Goal: Information Seeking & Learning: Check status

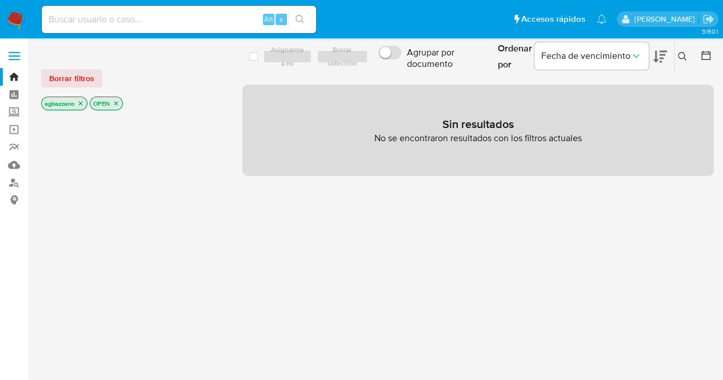
click at [122, 13] on input at bounding box center [179, 19] width 274 height 15
paste input "2600012292"
type input "2600012292"
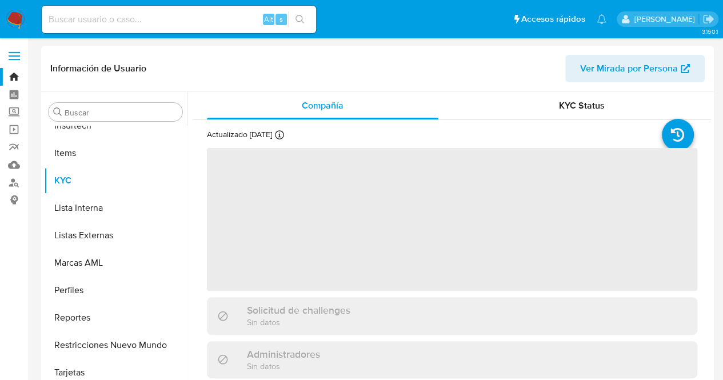
scroll to position [483, 0]
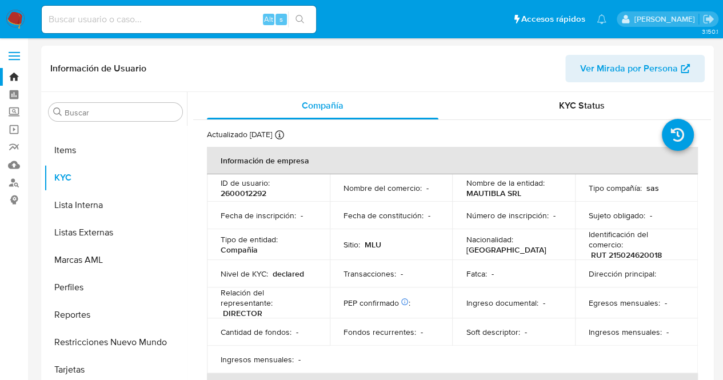
select select "10"
click at [447, 255] on td "Sitio : MLU" at bounding box center [391, 244] width 123 height 31
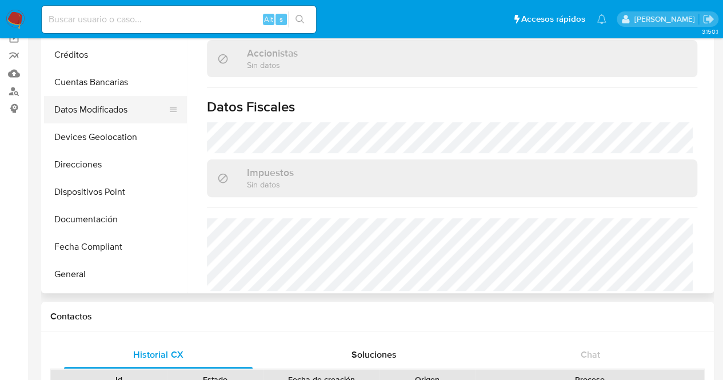
scroll to position [77, 0]
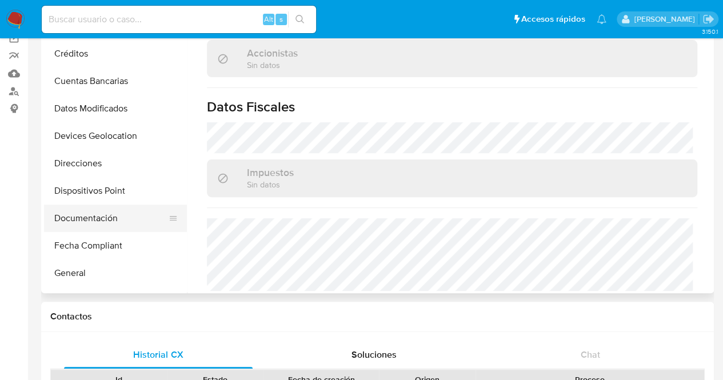
click at [94, 221] on button "Documentación" at bounding box center [111, 218] width 134 height 27
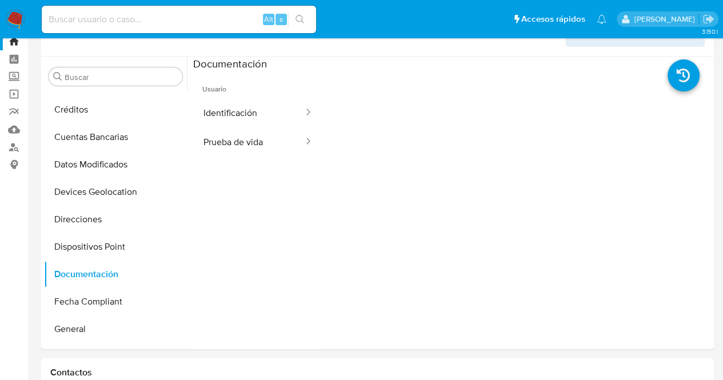
scroll to position [0, 0]
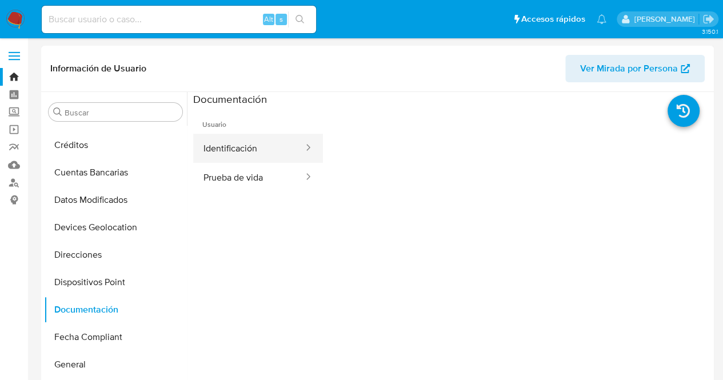
click at [295, 139] on div at bounding box center [304, 148] width 18 height 29
click at [262, 150] on button "Identificación" at bounding box center [248, 148] width 111 height 29
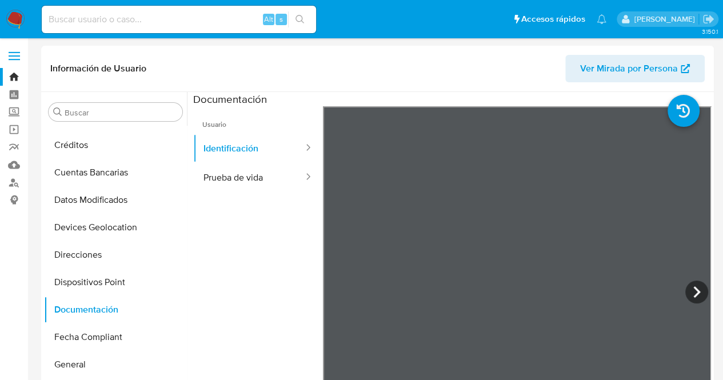
click at [243, 176] on button "Prueba de vida" at bounding box center [248, 177] width 111 height 29
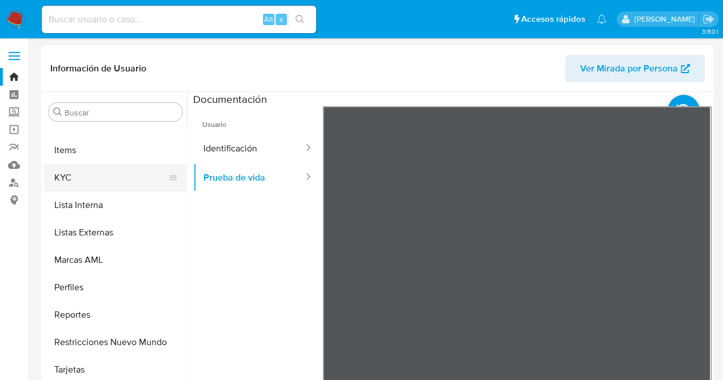
click at [111, 187] on button "KYC" at bounding box center [111, 177] width 134 height 27
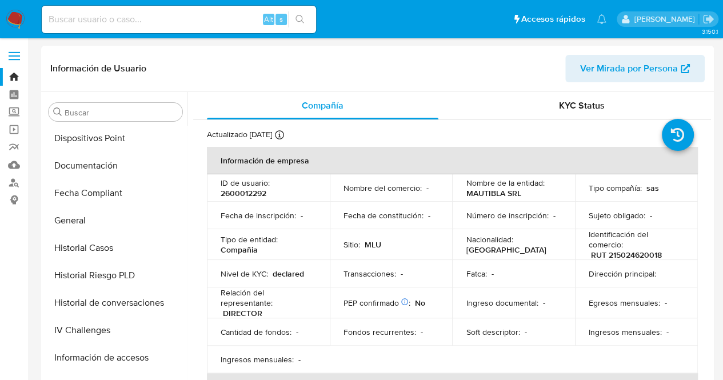
scroll to position [217, 0]
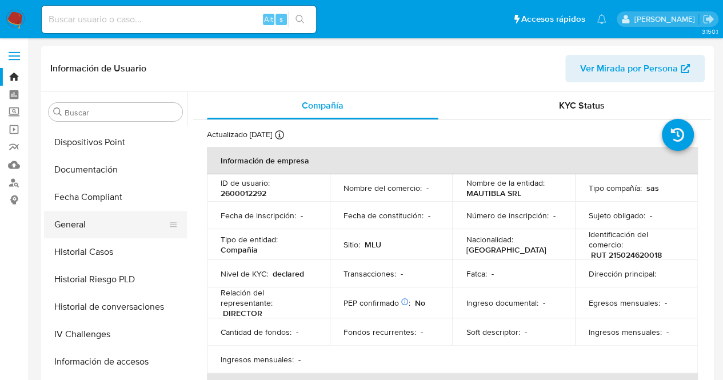
click at [151, 237] on button "General" at bounding box center [111, 224] width 134 height 27
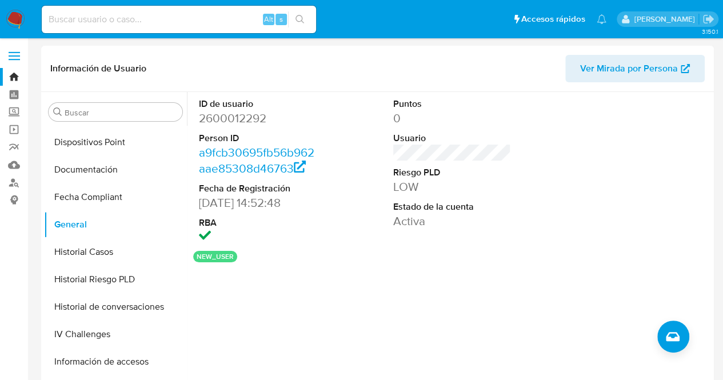
scroll to position [483, 0]
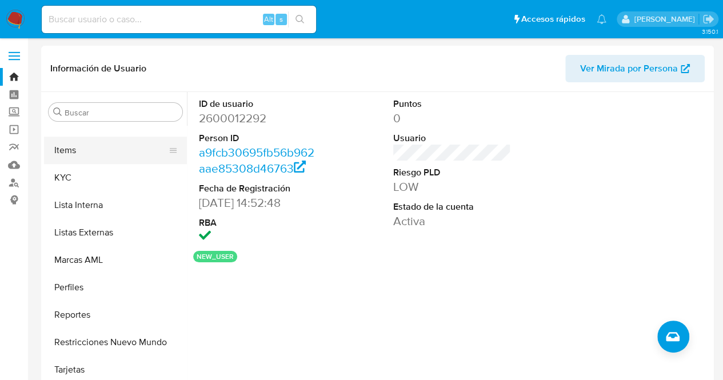
click at [105, 162] on button "Items" at bounding box center [111, 150] width 134 height 27
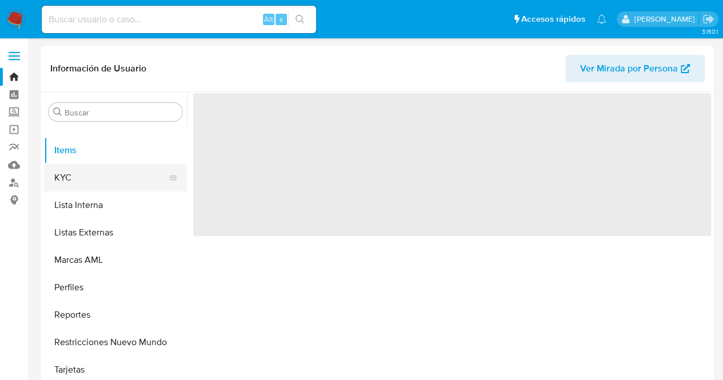
click at [107, 166] on button "KYC" at bounding box center [111, 177] width 134 height 27
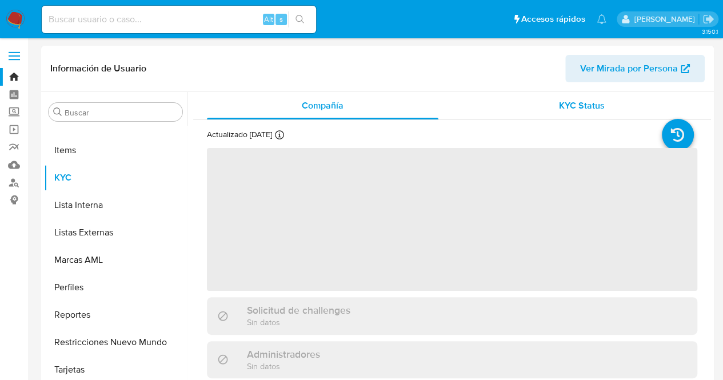
click at [559, 107] on span "KYC Status" at bounding box center [582, 105] width 46 height 13
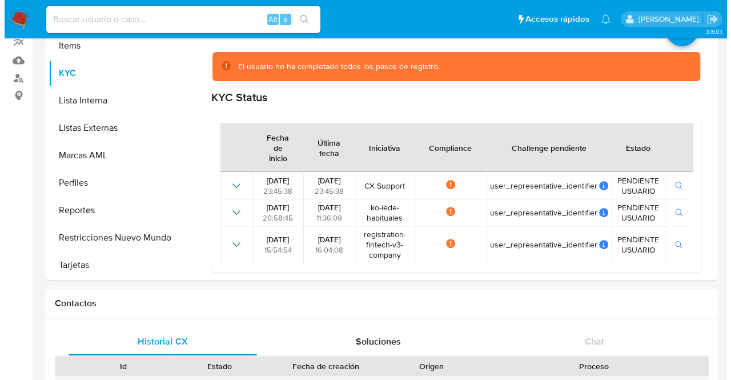
scroll to position [103, 0]
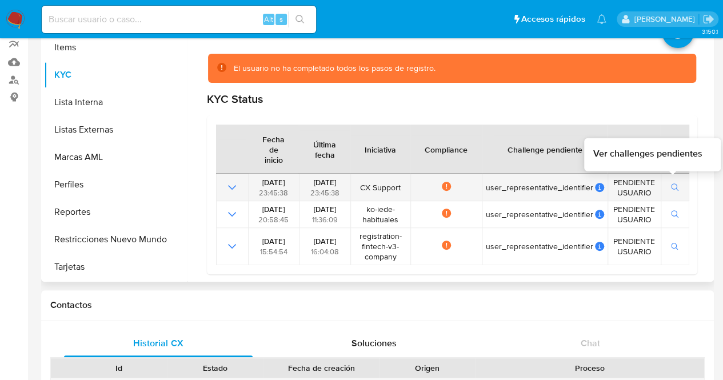
click at [672, 189] on icon "button" at bounding box center [675, 187] width 8 height 8
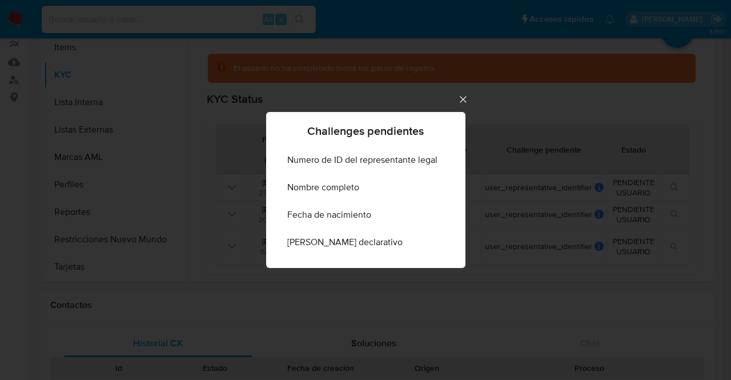
click at [467, 97] on icon "Cerrar" at bounding box center [463, 99] width 11 height 11
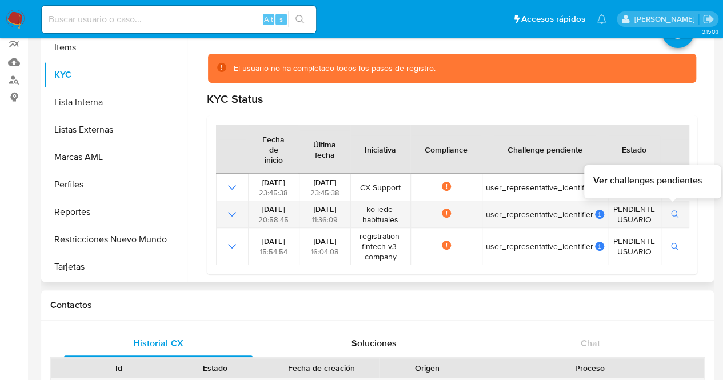
click at [674, 216] on icon "button" at bounding box center [674, 214] width 7 height 7
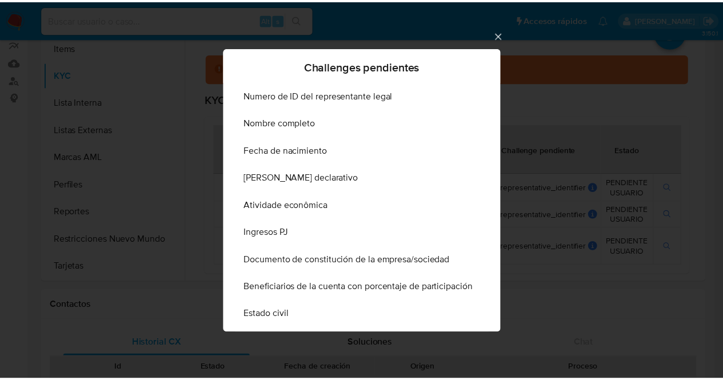
scroll to position [46, 0]
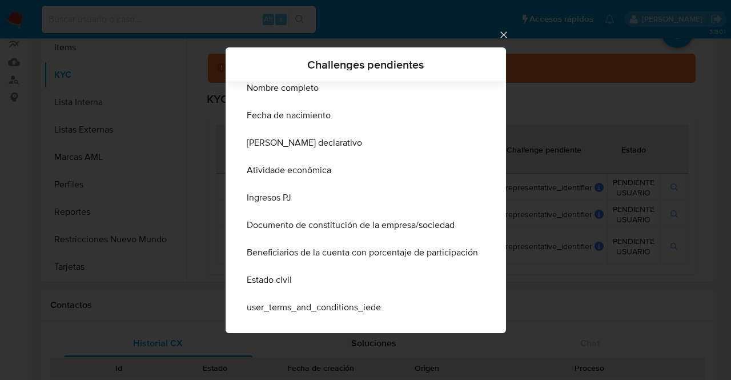
click at [505, 33] on icon "Cerrar" at bounding box center [503, 34] width 11 height 11
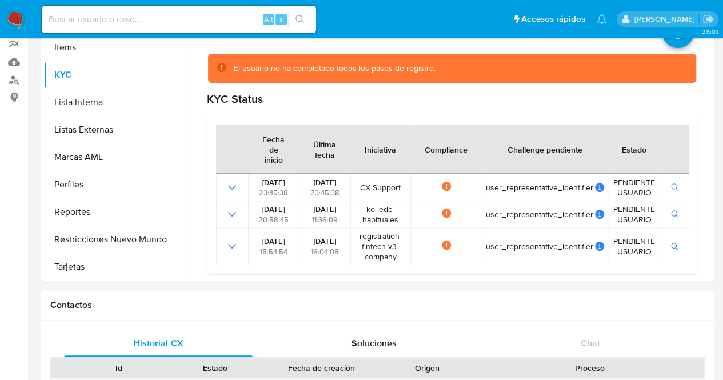
scroll to position [0, 0]
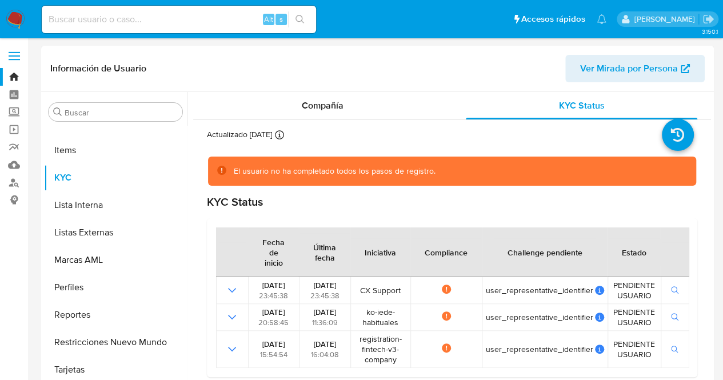
click at [350, 79] on header "Información de Usuario Ver Mirada por Persona" at bounding box center [377, 68] width 654 height 27
click at [367, 102] on div "Compañía" at bounding box center [322, 105] width 231 height 27
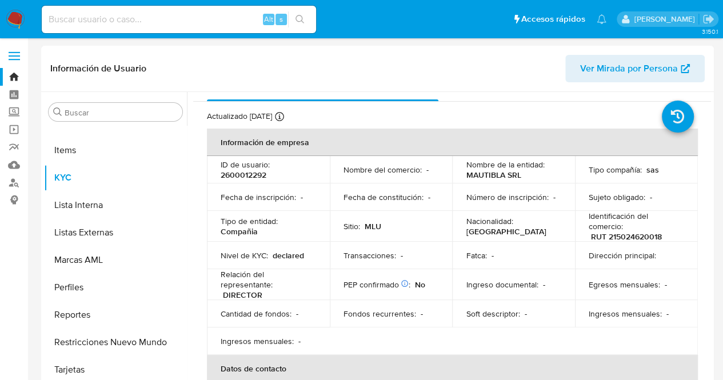
scroll to position [5, 0]
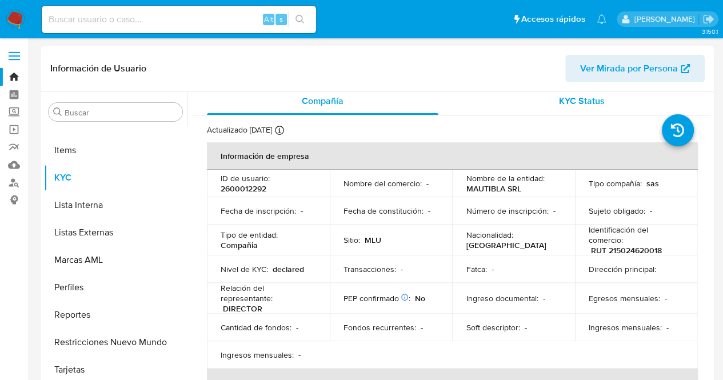
click at [595, 98] on span "KYC Status" at bounding box center [582, 100] width 46 height 13
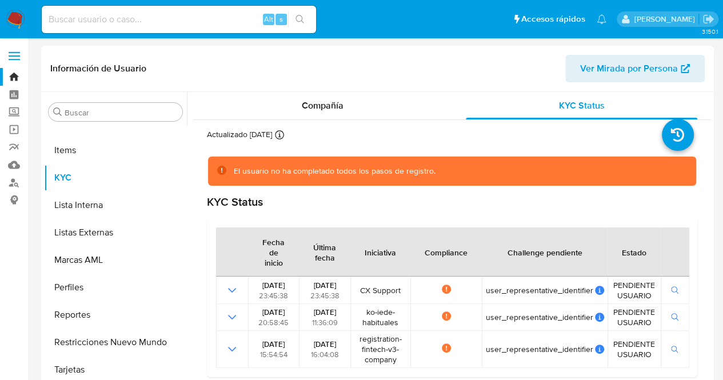
scroll to position [1, 0]
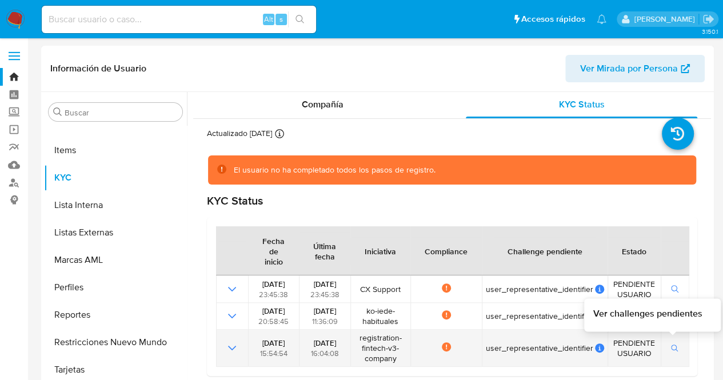
click at [672, 349] on icon "button" at bounding box center [675, 349] width 8 height 8
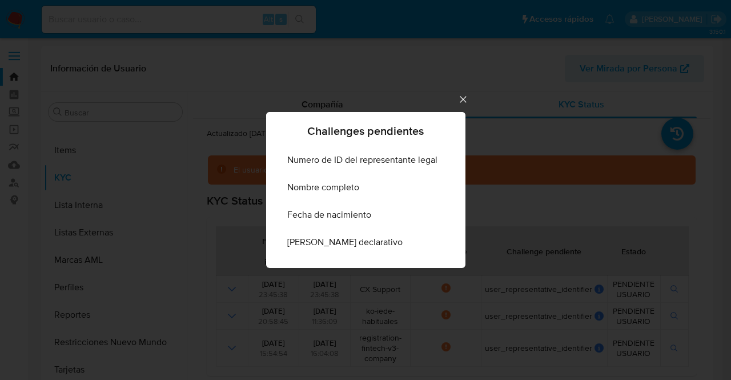
click at [459, 99] on icon "Cerrar" at bounding box center [463, 99] width 11 height 11
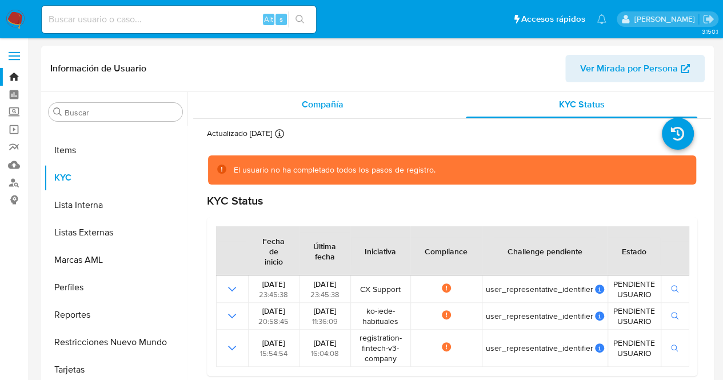
click at [373, 102] on div "Compañía" at bounding box center [322, 104] width 231 height 27
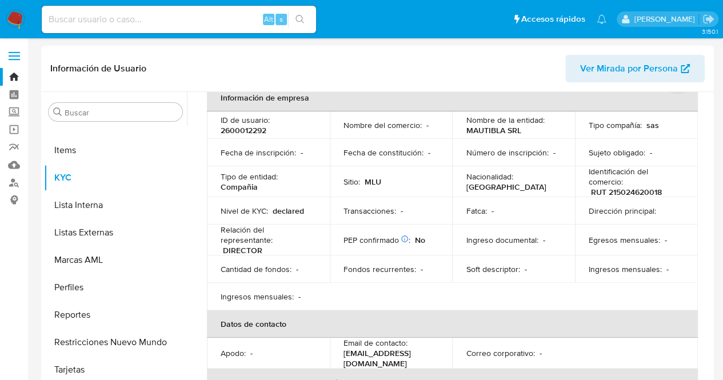
scroll to position [55, 0]
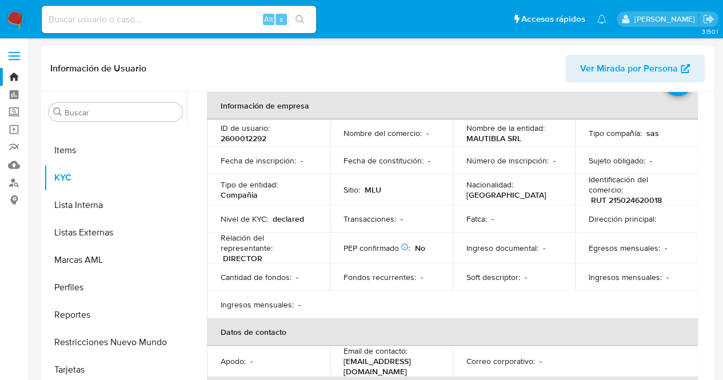
click at [229, 138] on p "2600012292" at bounding box center [244, 138] width 46 height 10
copy p "2600012292"
click at [484, 174] on td "Nacionalidad : Uruguay" at bounding box center [513, 189] width 123 height 31
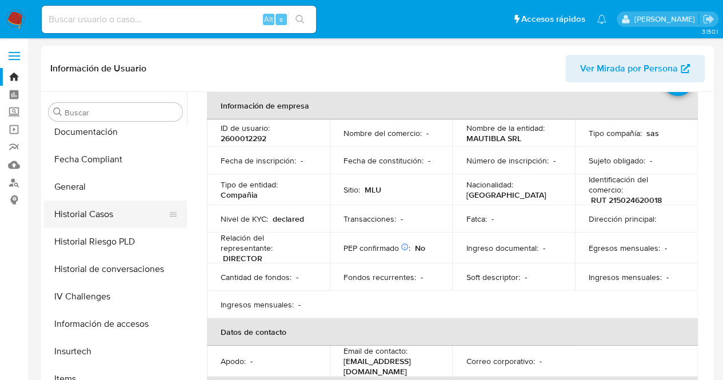
scroll to position [197, 0]
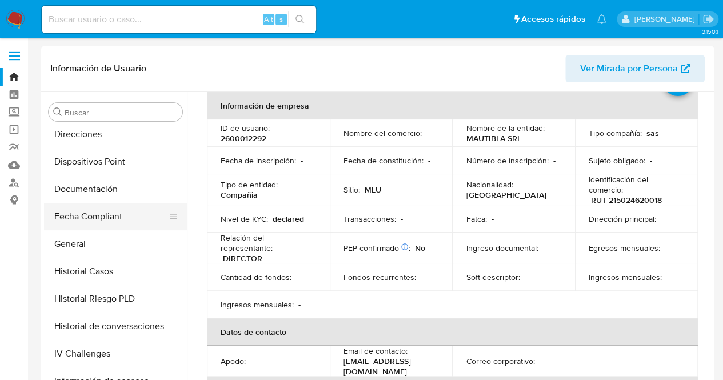
click at [119, 203] on button "Fecha Compliant" at bounding box center [111, 216] width 134 height 27
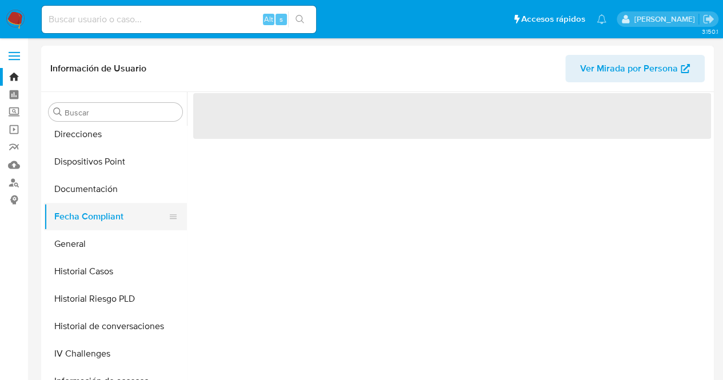
scroll to position [0, 0]
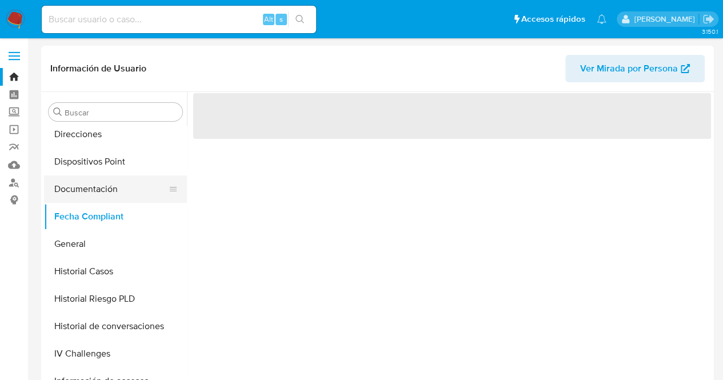
click at [123, 189] on button "Documentación" at bounding box center [111, 188] width 134 height 27
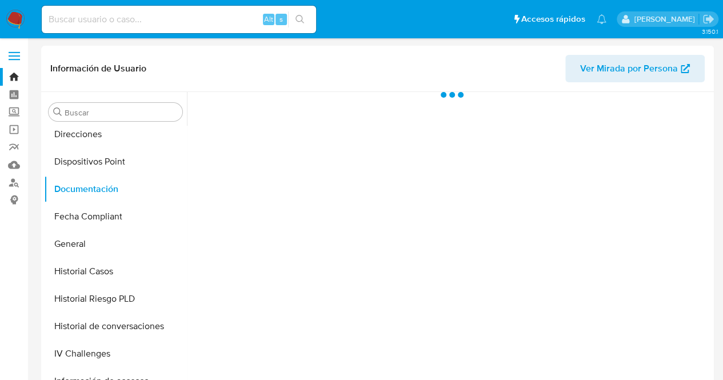
click at [338, 2] on nav "Pausado Ver notificaciones Alt s Accesos rápidos Presiona las siguientes teclas…" at bounding box center [361, 19] width 723 height 38
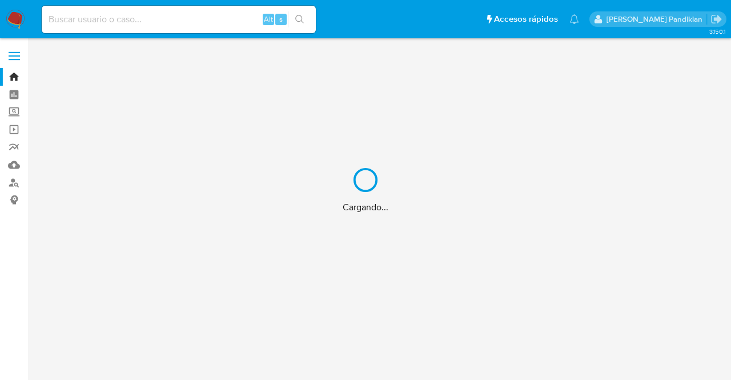
click at [186, 20] on div "Cargando..." at bounding box center [365, 190] width 731 height 380
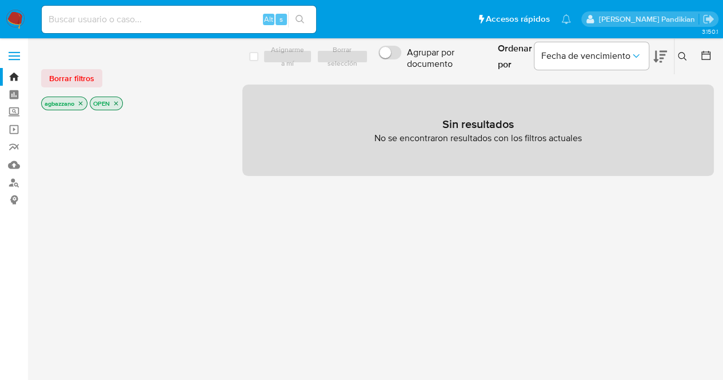
click at [186, 20] on input at bounding box center [179, 19] width 274 height 15
paste input "246180491"
type input "246180491"
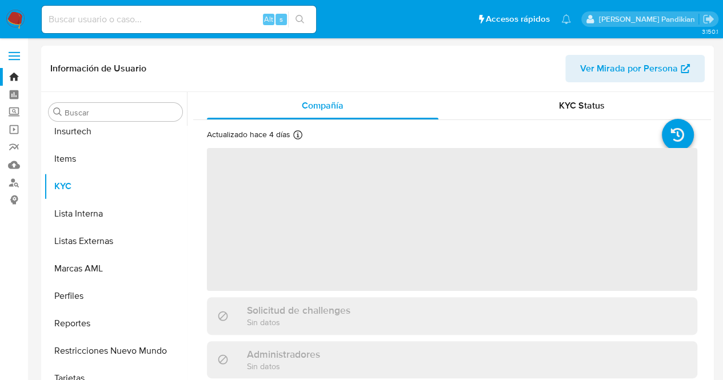
scroll to position [483, 0]
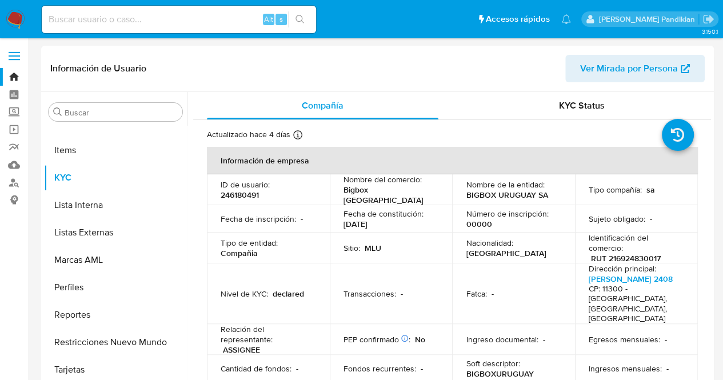
select select "10"
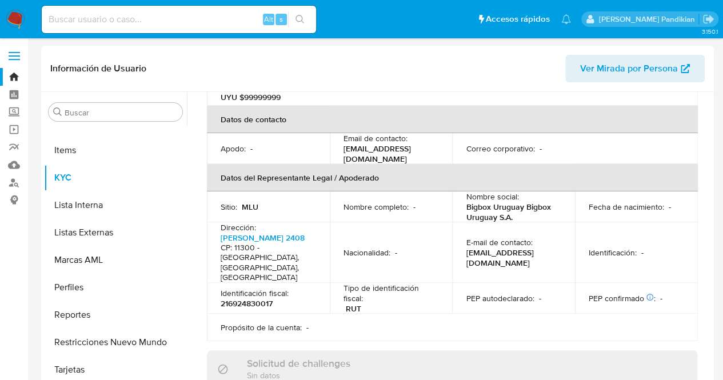
scroll to position [280, 0]
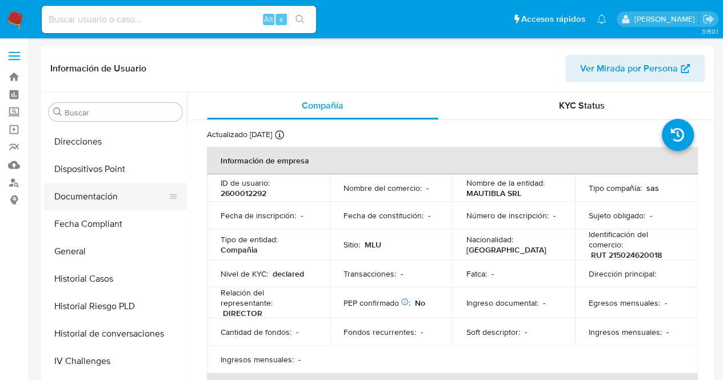
scroll to position [140, 0]
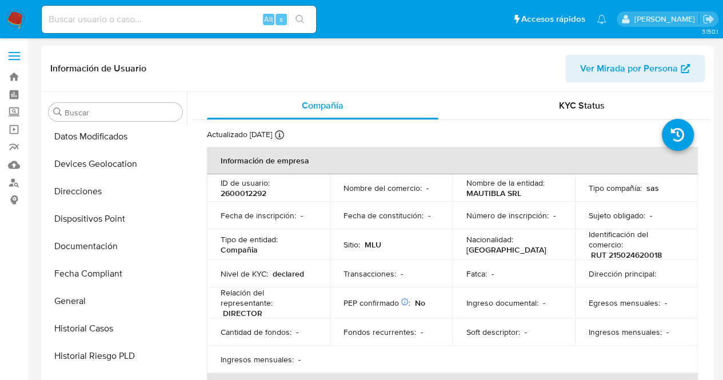
select select "10"
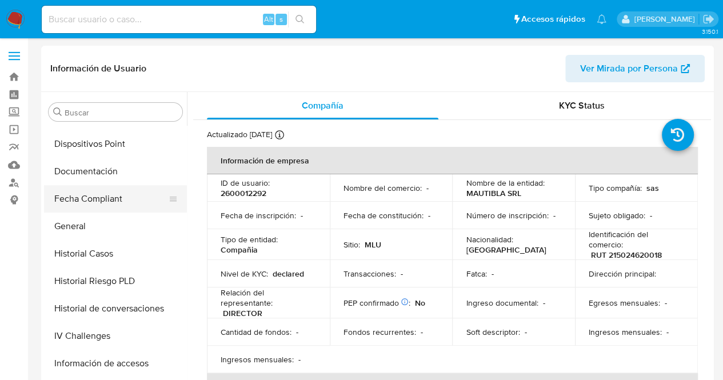
scroll to position [197, 0]
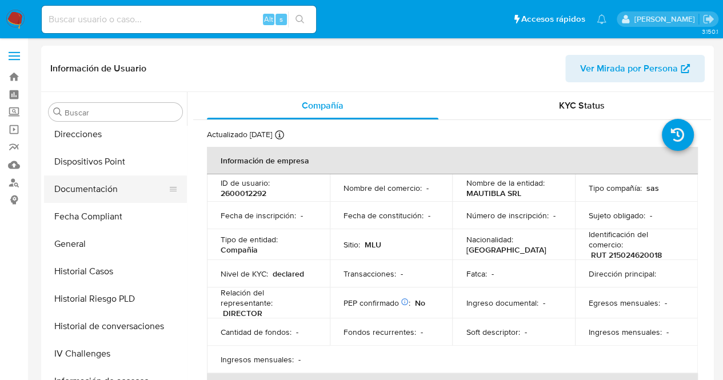
click at [117, 192] on button "Documentación" at bounding box center [111, 188] width 134 height 27
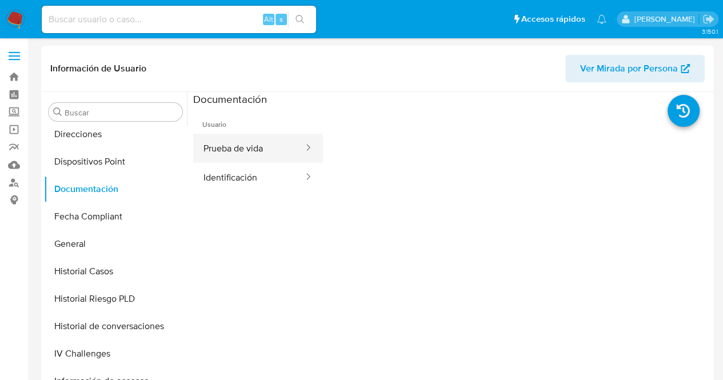
click at [265, 145] on button "Prueba de vida" at bounding box center [248, 148] width 111 height 29
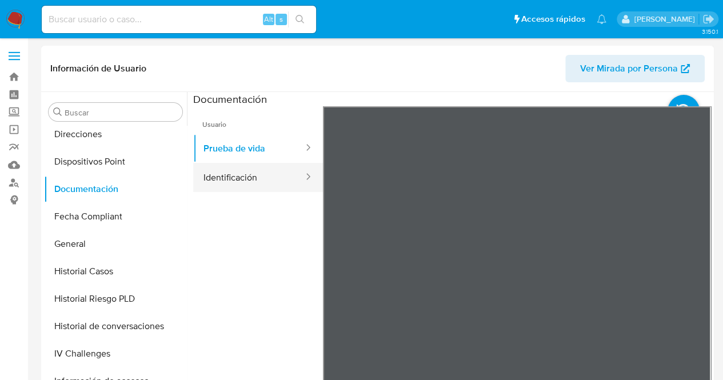
click at [247, 173] on button "Identificación" at bounding box center [248, 177] width 111 height 29
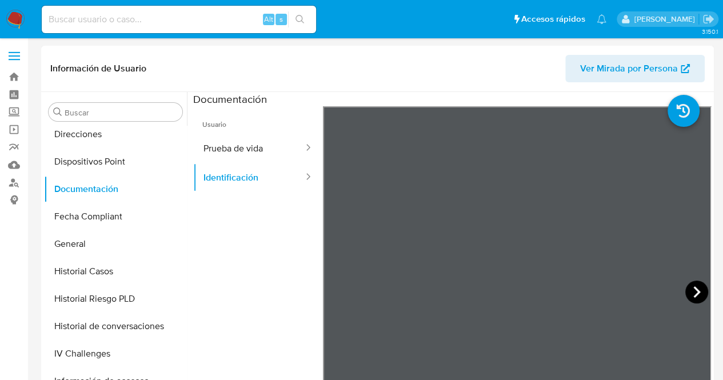
click at [685, 292] on icon at bounding box center [696, 292] width 23 height 23
click at [237, 145] on button "Prueba de vida" at bounding box center [248, 148] width 111 height 29
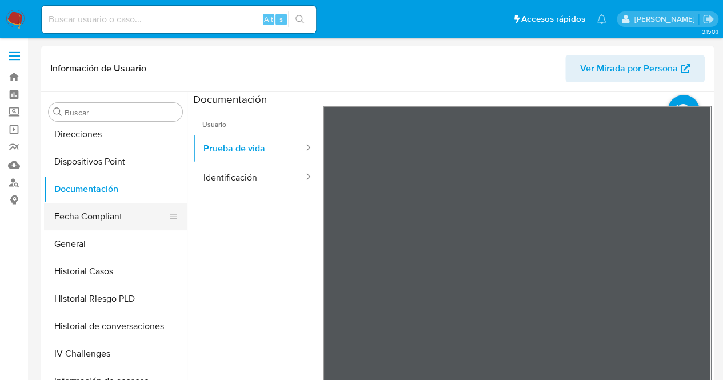
scroll to position [483, 0]
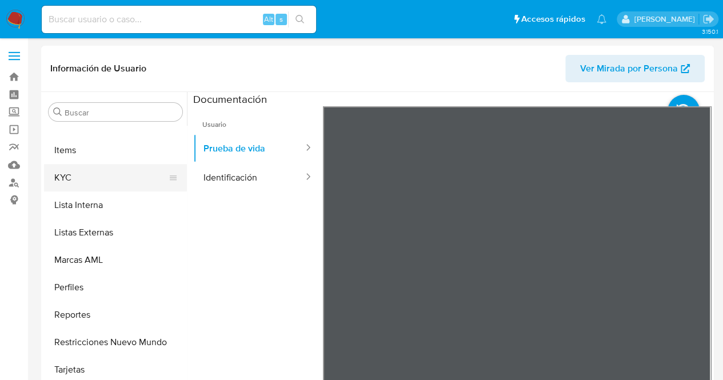
click at [101, 188] on button "KYC" at bounding box center [111, 177] width 134 height 27
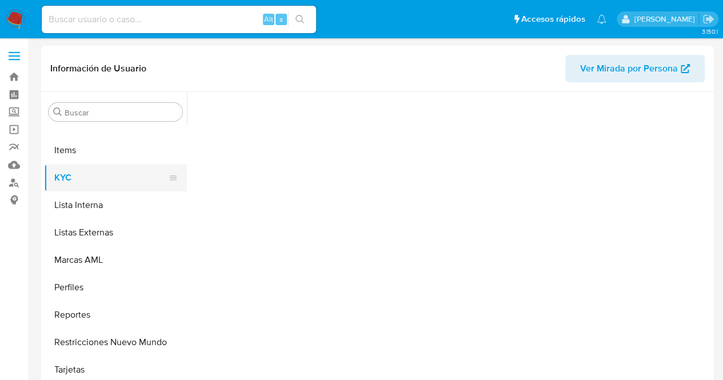
click at [101, 182] on button "KYC" at bounding box center [111, 177] width 134 height 27
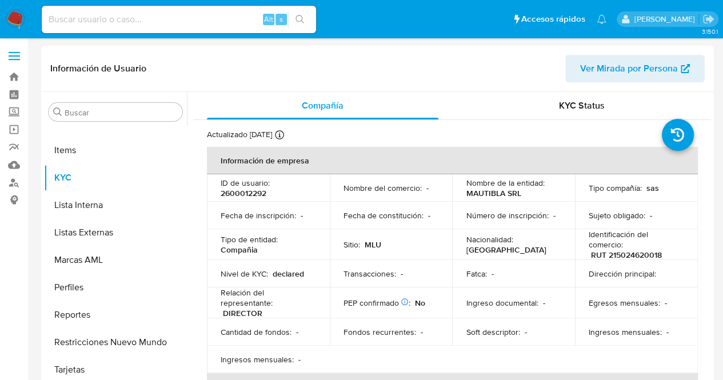
click at [511, 189] on p "MAUTIBLA SRL" at bounding box center [493, 193] width 55 height 10
click at [500, 197] on p "MAUTIBLA SRL" at bounding box center [493, 193] width 55 height 10
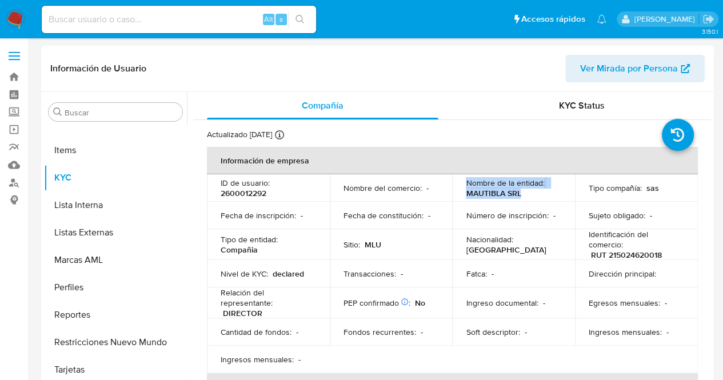
click at [499, 197] on p "MAUTIBLA SRL" at bounding box center [493, 193] width 55 height 10
drag, startPoint x: 462, startPoint y: 193, endPoint x: 524, endPoint y: 193, distance: 62.8
click at [524, 193] on td "Nombre de la entidad : MAUTIBLA SRL" at bounding box center [513, 187] width 123 height 27
copy p "MAUTIBLA SRL"
click at [467, 225] on td "Número de inscripción : -" at bounding box center [513, 215] width 123 height 27
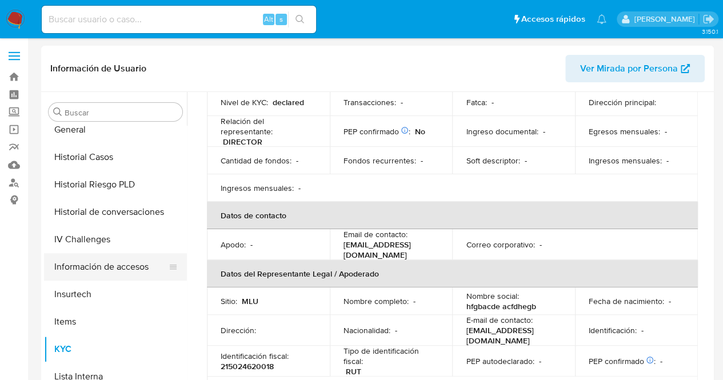
scroll to position [140, 0]
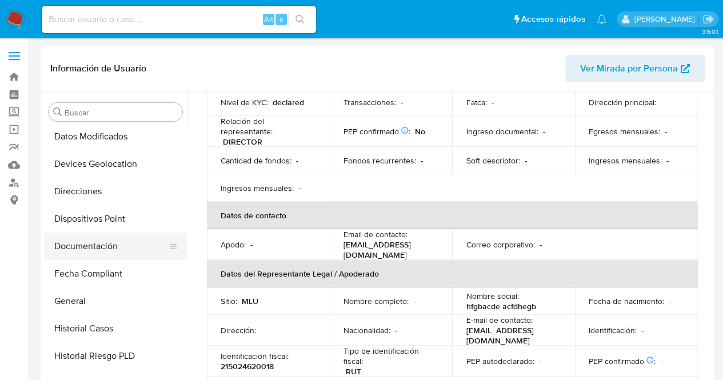
click at [101, 255] on button "Documentación" at bounding box center [111, 246] width 134 height 27
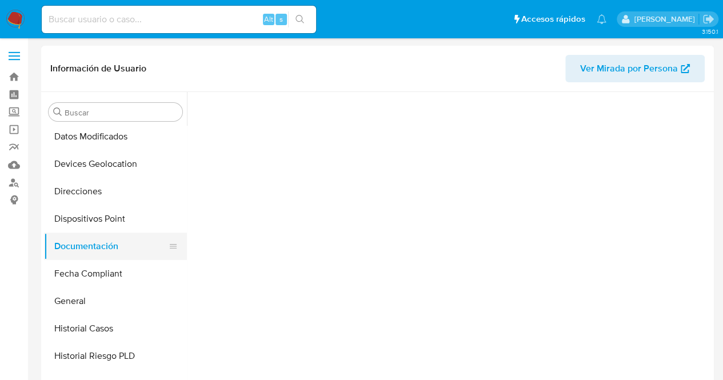
scroll to position [0, 0]
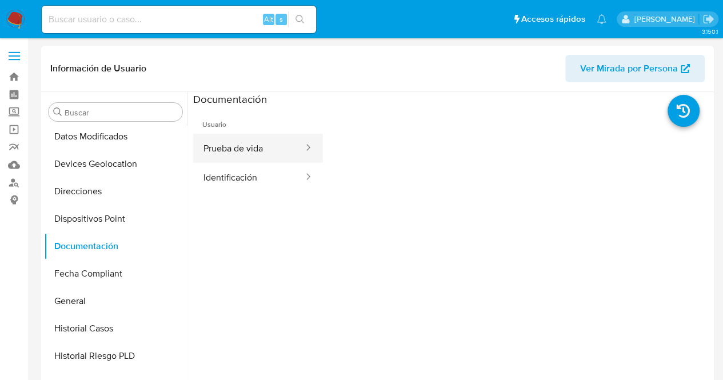
click at [261, 145] on button "Prueba de vida" at bounding box center [248, 148] width 111 height 29
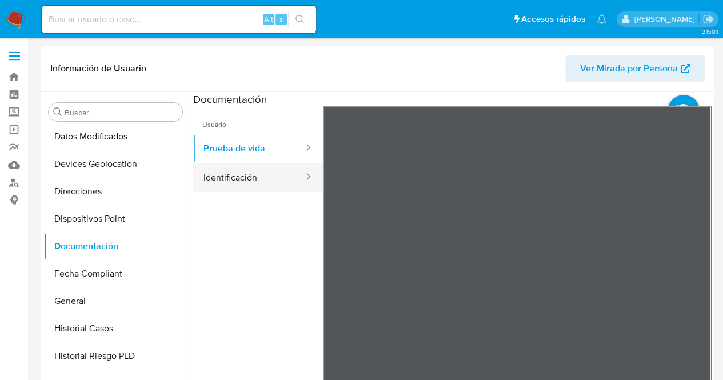
click at [240, 182] on button "Identificación" at bounding box center [248, 177] width 111 height 29
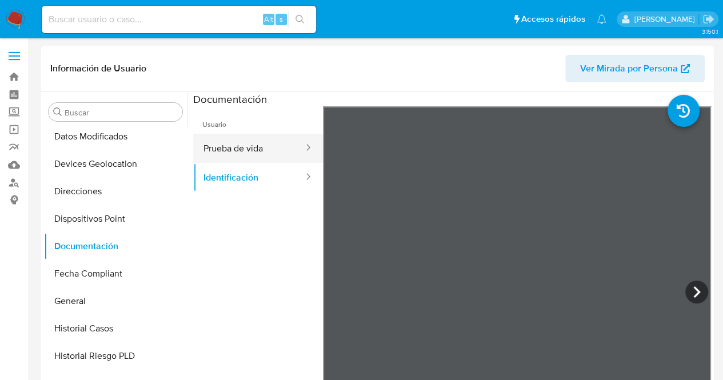
click at [267, 156] on button "Prueba de vida" at bounding box center [248, 148] width 111 height 29
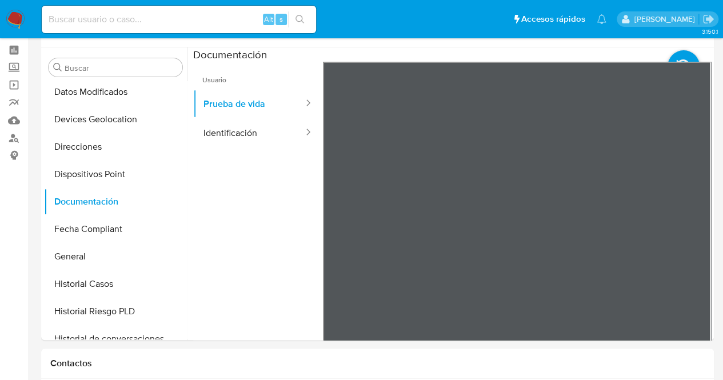
scroll to position [39, 0]
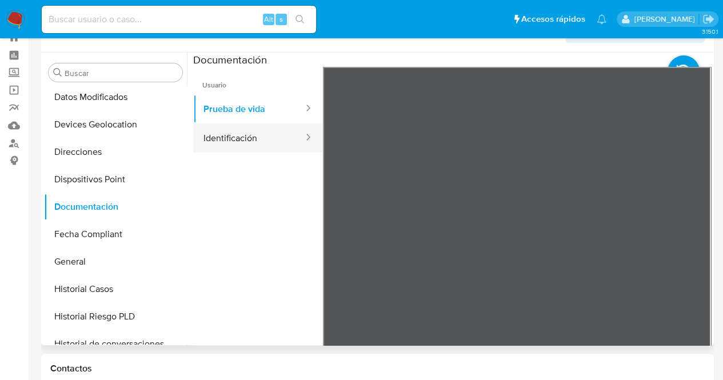
click at [247, 129] on button "Identificación" at bounding box center [248, 137] width 111 height 29
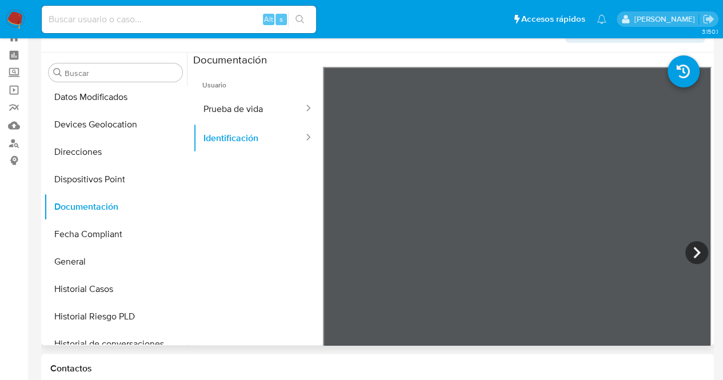
click at [533, 66] on section at bounding box center [452, 243] width 518 height 380
click at [687, 251] on icon at bounding box center [696, 252] width 23 height 23
click at [341, 250] on icon at bounding box center [337, 252] width 23 height 23
click at [319, 251] on div "Usuario Prueba de vida Identificación" at bounding box center [452, 250] width 518 height 366
click at [95, 243] on button "Fecha Compliant" at bounding box center [111, 234] width 134 height 27
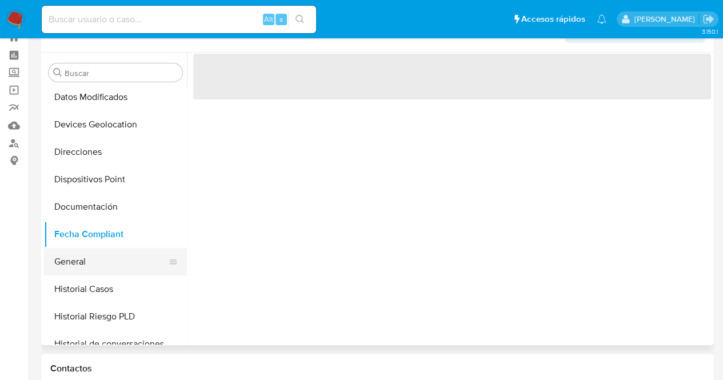
click at [98, 256] on button "General" at bounding box center [111, 261] width 134 height 27
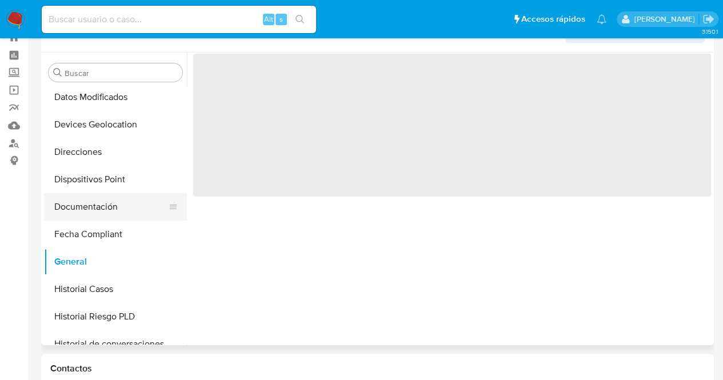
click at [120, 213] on button "Documentación" at bounding box center [111, 206] width 134 height 27
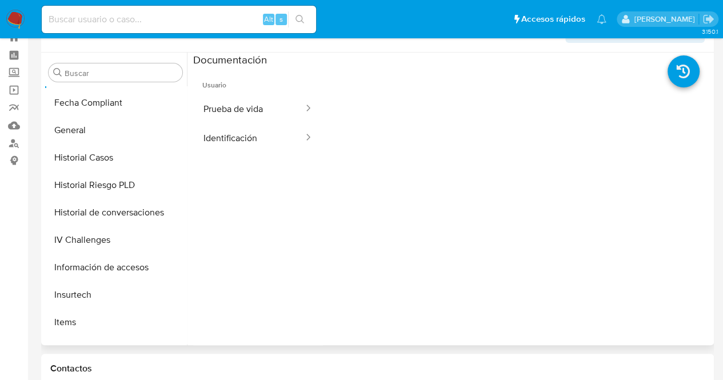
scroll to position [426, 0]
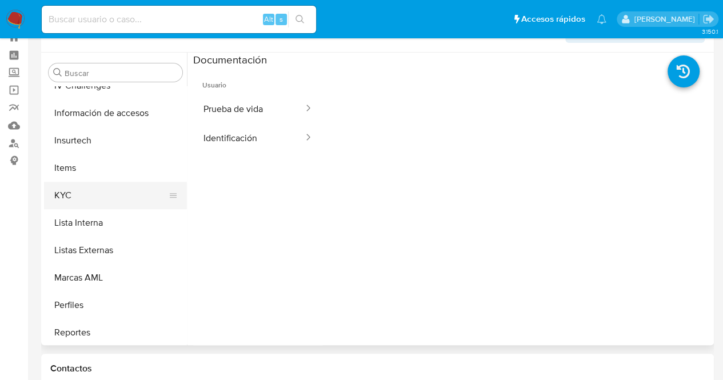
click at [98, 188] on button "KYC" at bounding box center [111, 195] width 134 height 27
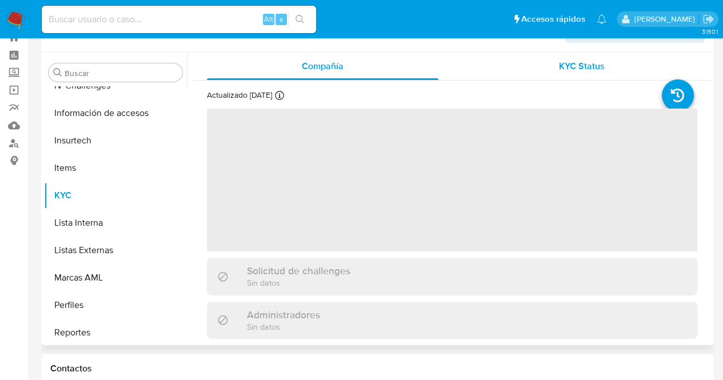
click at [560, 65] on span "KYC Status" at bounding box center [582, 65] width 46 height 13
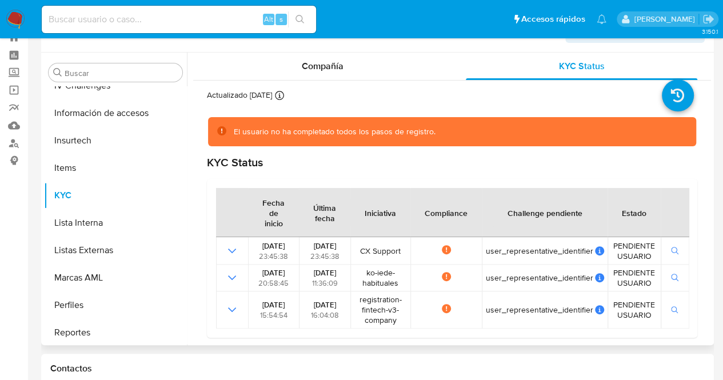
click at [411, 153] on div "El usuario no ha completado todos los pasos de registro. KYC Status Fecha de in…" at bounding box center [452, 222] width 490 height 230
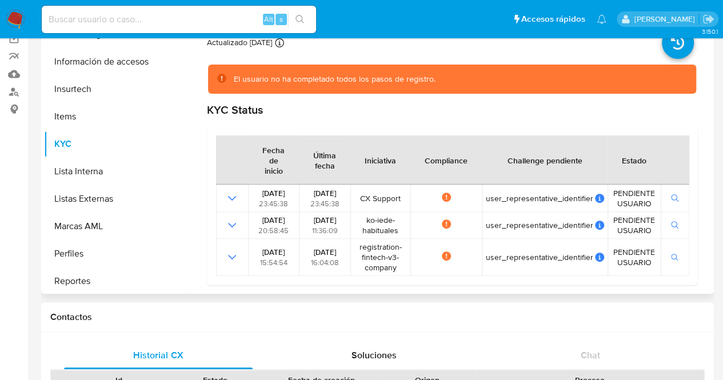
scroll to position [154, 0]
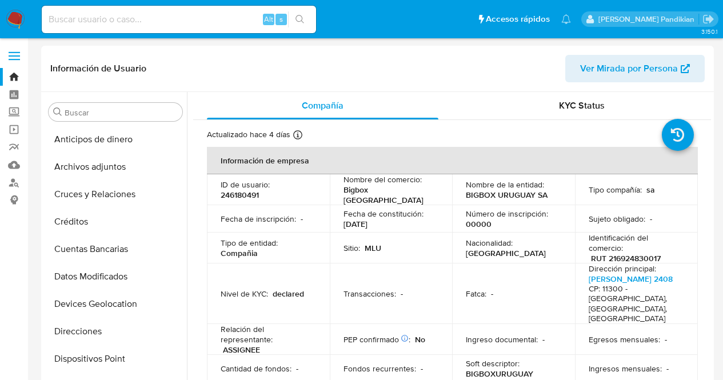
select select "10"
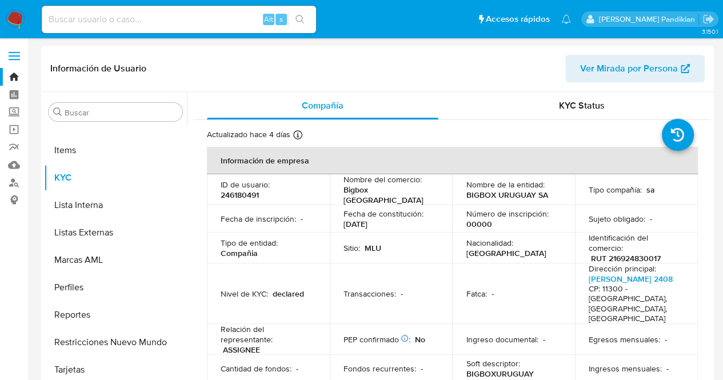
scroll to position [280, 0]
